Goal: Browse casually

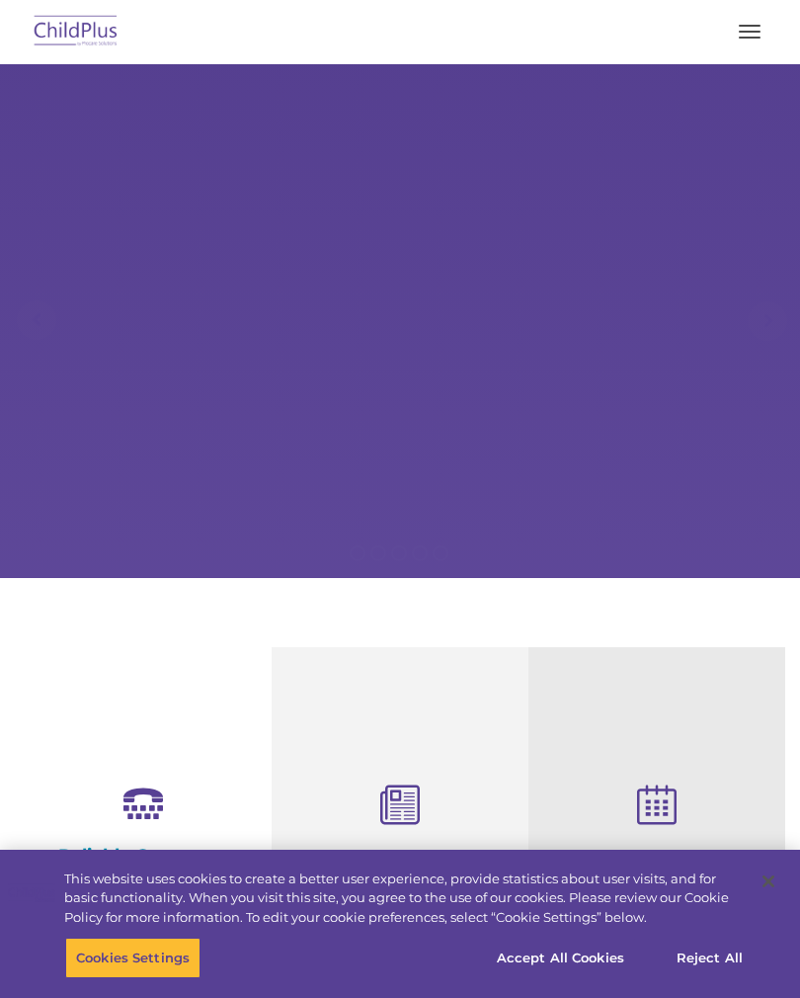
select select "MEDIUM"
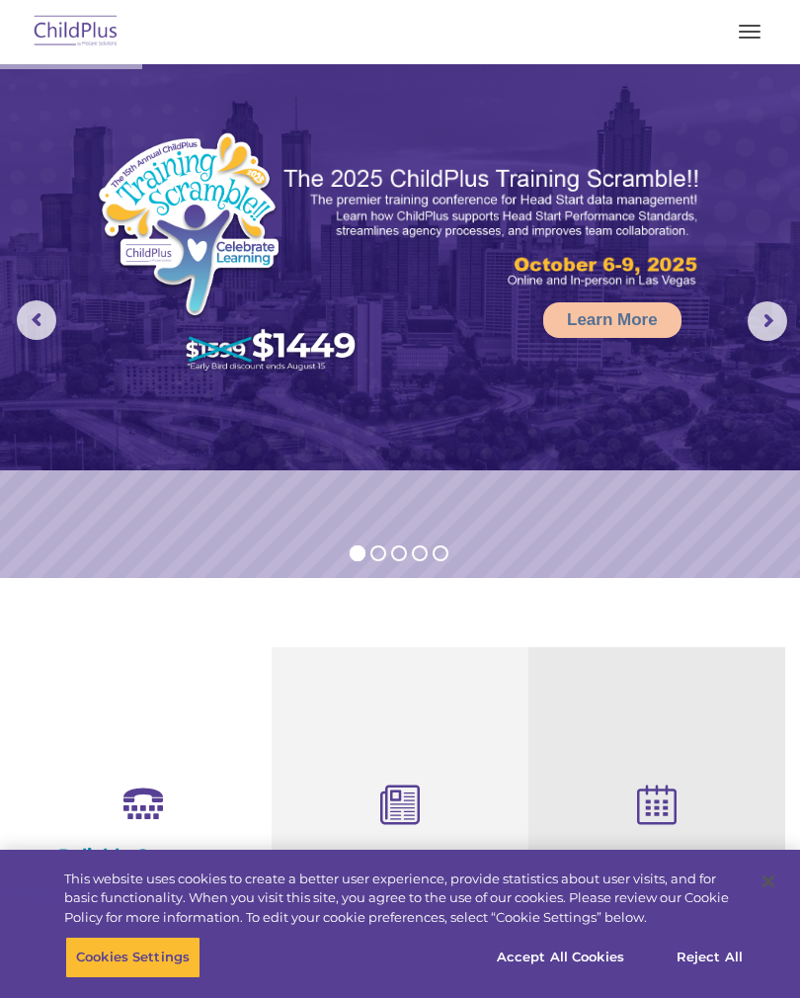
click at [753, 30] on button "button" at bounding box center [749, 32] width 41 height 32
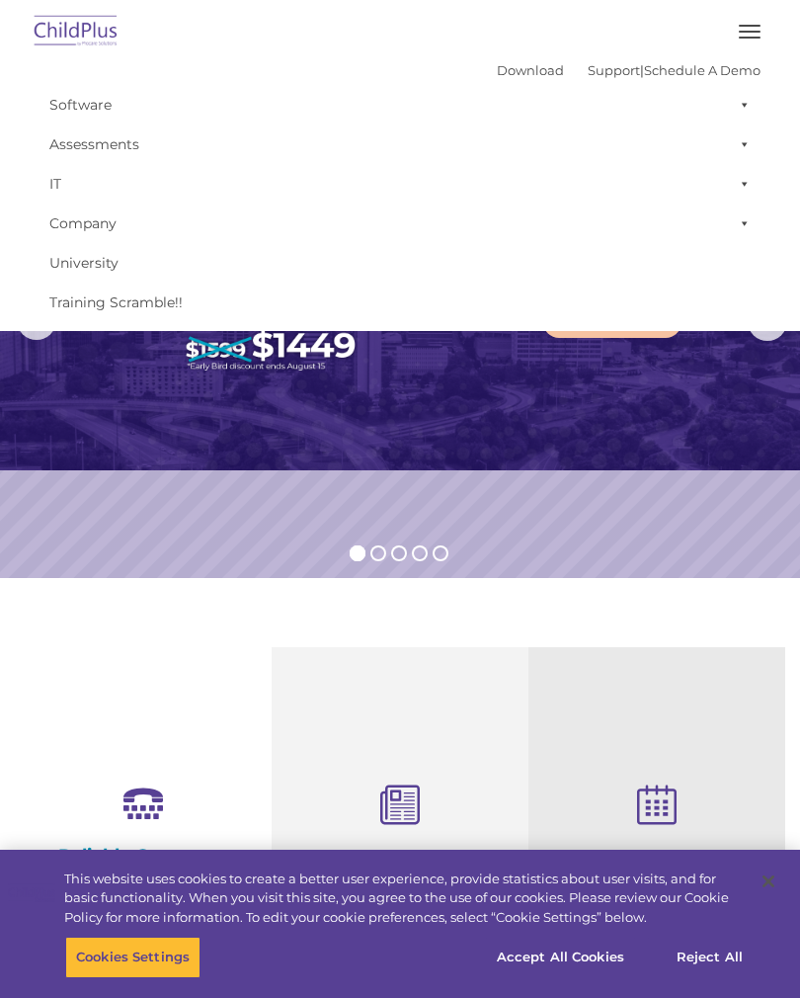
click at [668, 445] on img at bounding box center [400, 267] width 800 height 406
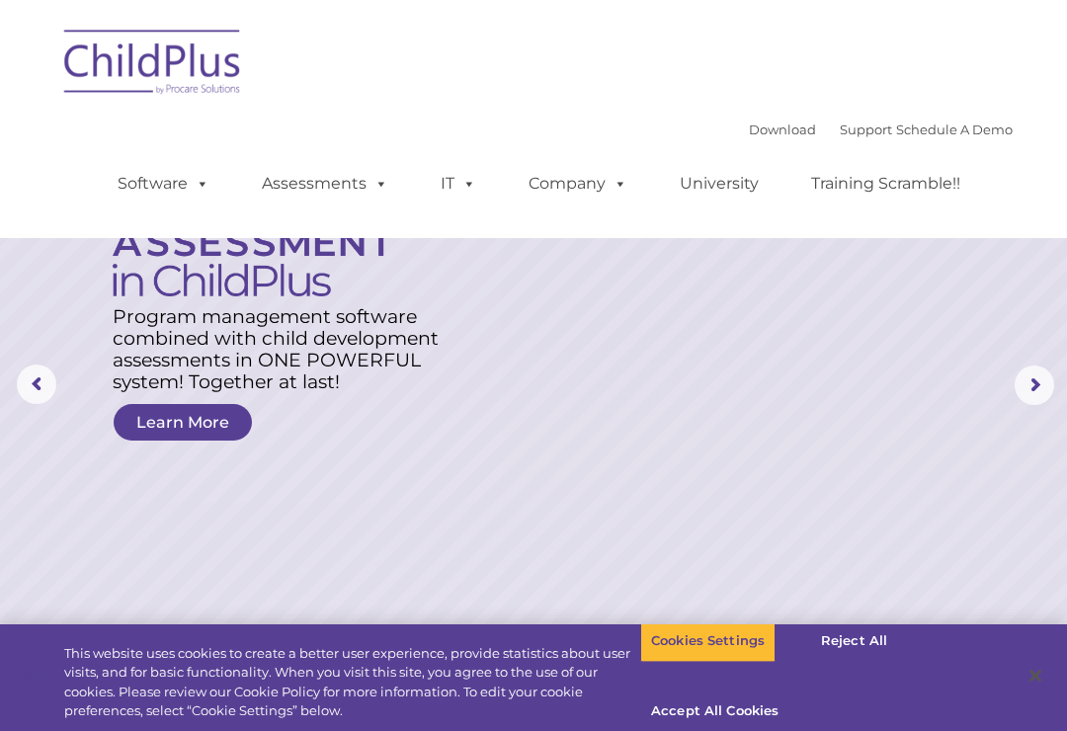
click at [171, 65] on img at bounding box center [153, 65] width 198 height 99
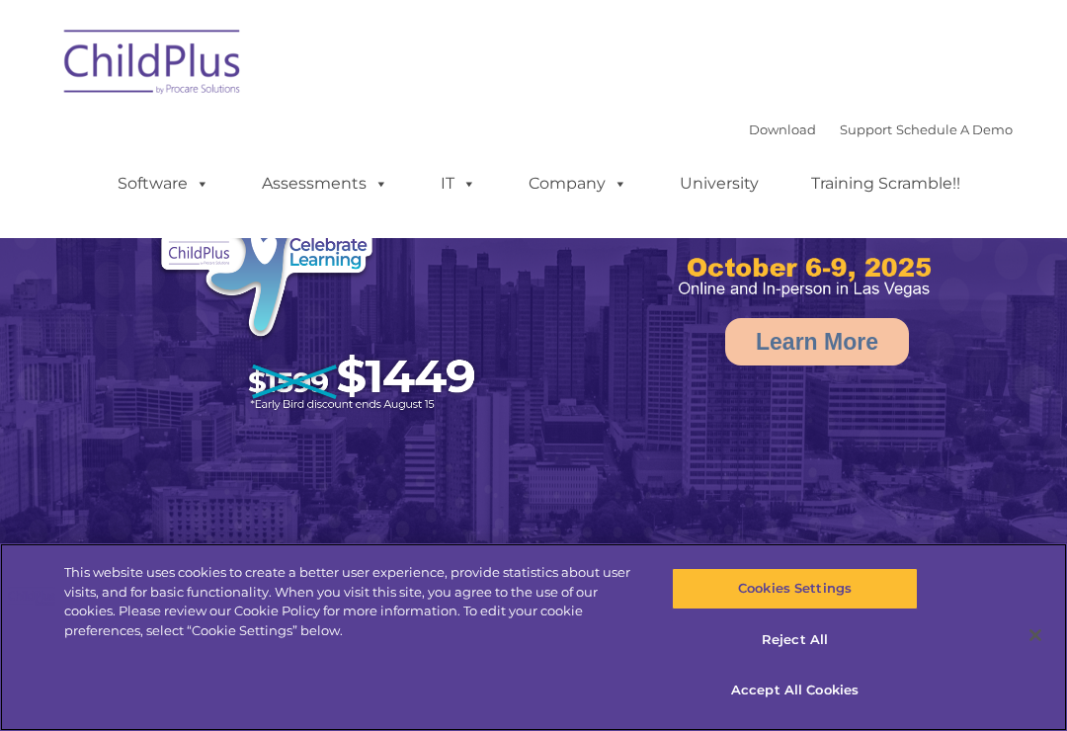
select select "MEDIUM"
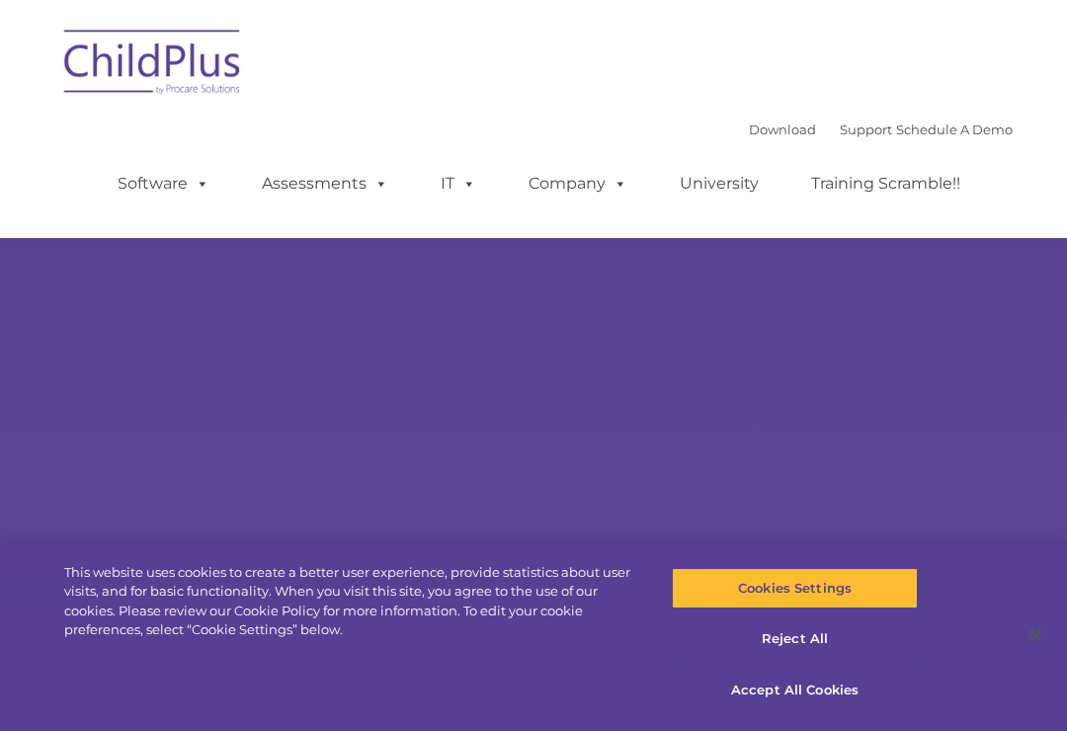
type input ""
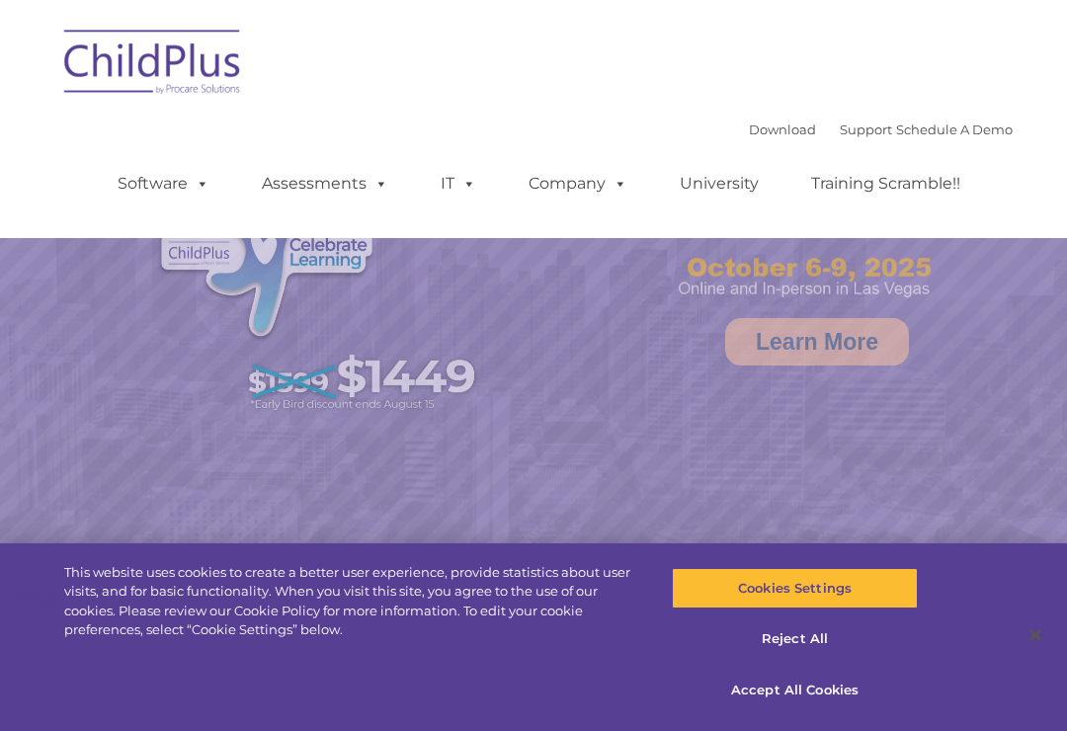
select select "MEDIUM"
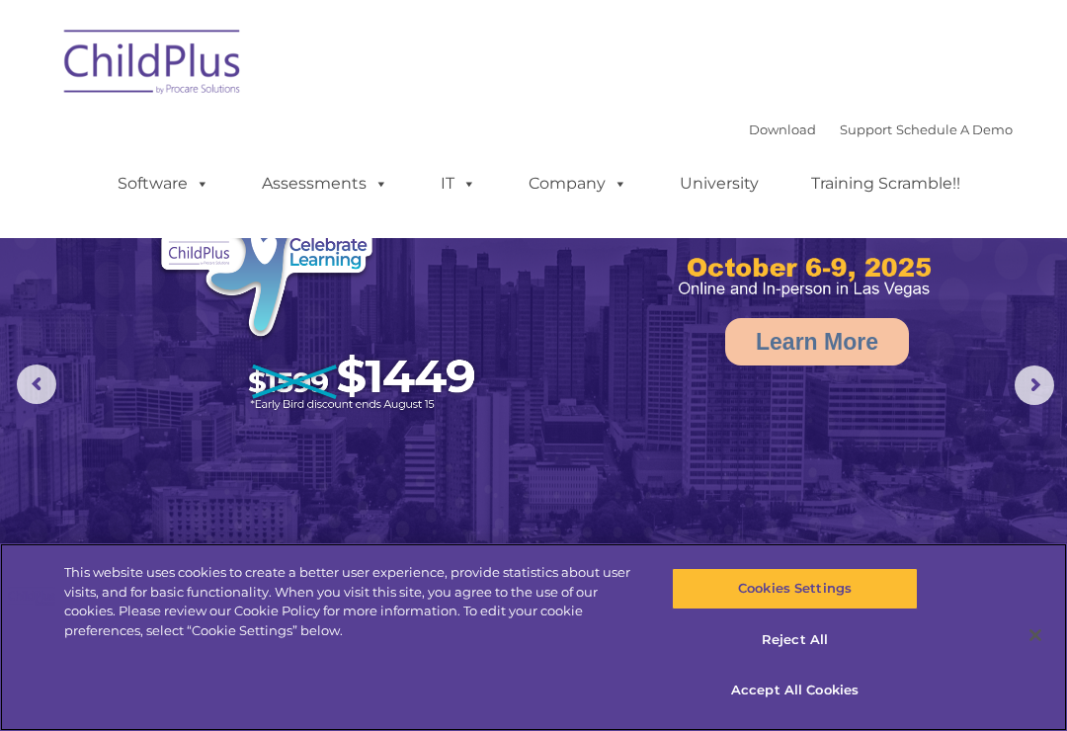
click at [813, 656] on button "Reject All" at bounding box center [794, 639] width 245 height 41
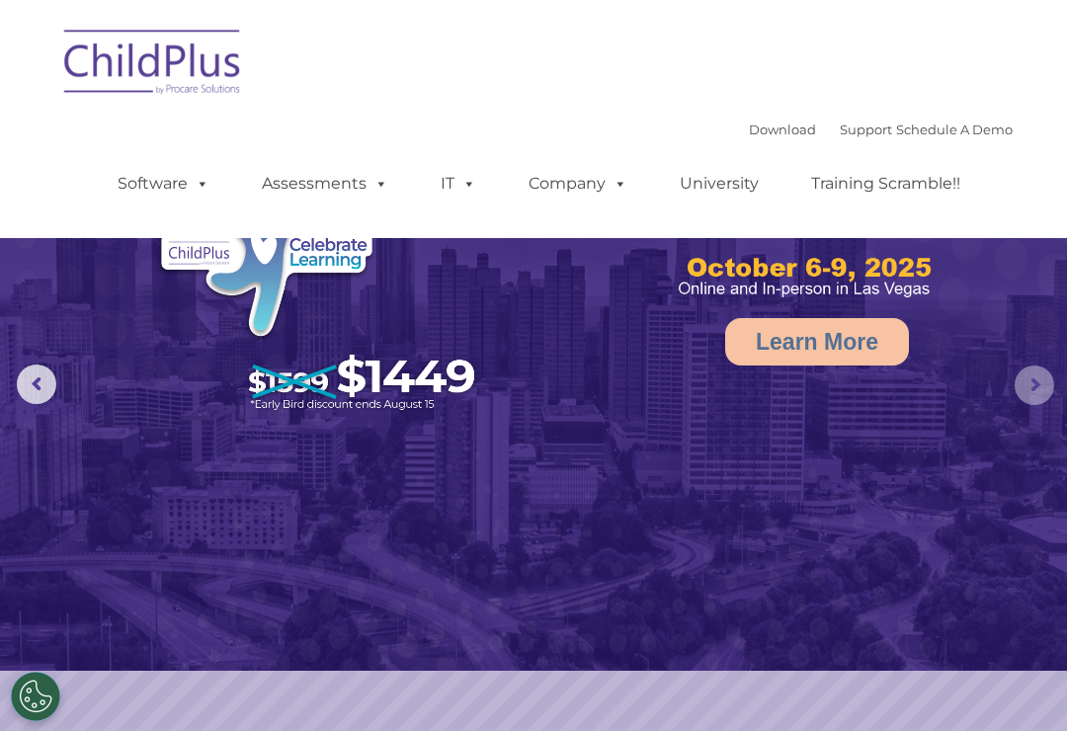
click at [1030, 400] on rs-arrow at bounding box center [1034, 385] width 40 height 40
